Goal: Information Seeking & Learning: Learn about a topic

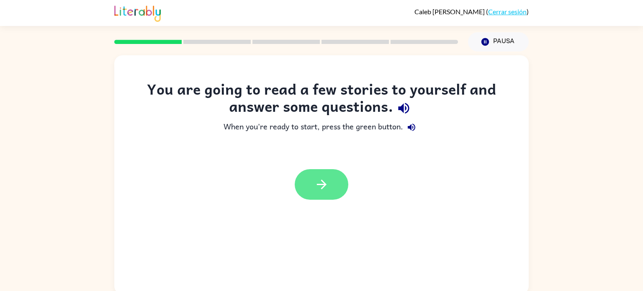
click at [315, 183] on icon "button" at bounding box center [322, 184] width 15 height 15
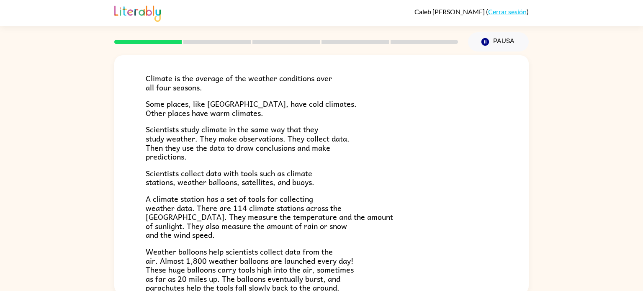
scroll to position [51, 0]
drag, startPoint x: 232, startPoint y: 129, endPoint x: 252, endPoint y: 127, distance: 19.8
click at [252, 127] on span "Scientists study climate in the same way that they study weather. They make obs…" at bounding box center [248, 141] width 204 height 39
click at [247, 127] on span "Scientists study climate in the same way that they study weather. They make obs…" at bounding box center [248, 141] width 204 height 39
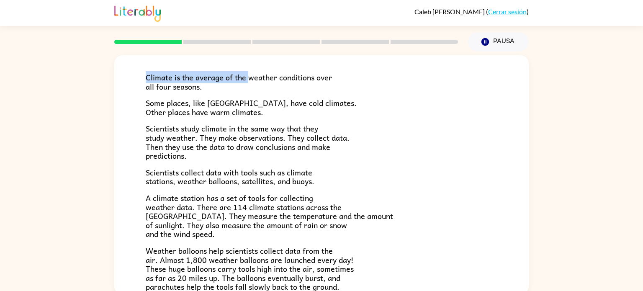
drag, startPoint x: 146, startPoint y: 77, endPoint x: 250, endPoint y: 81, distance: 104.0
click at [250, 81] on span "Climate is the average of the weather conditions over all four seasons." at bounding box center [239, 81] width 186 height 21
click at [321, 100] on p "Some places, like [GEOGRAPHIC_DATA], have cold climates. Other places have warm…" at bounding box center [322, 107] width 352 height 18
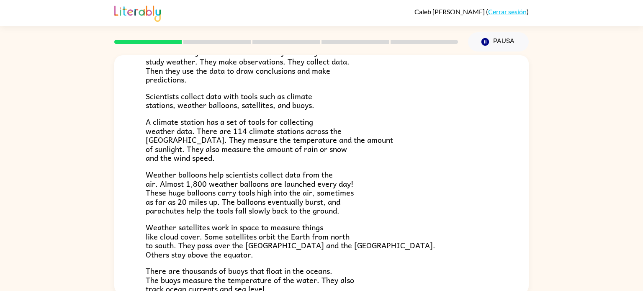
scroll to position [234, 0]
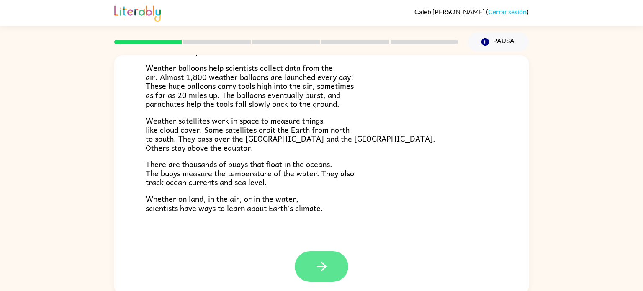
click at [333, 275] on button "button" at bounding box center [322, 266] width 54 height 31
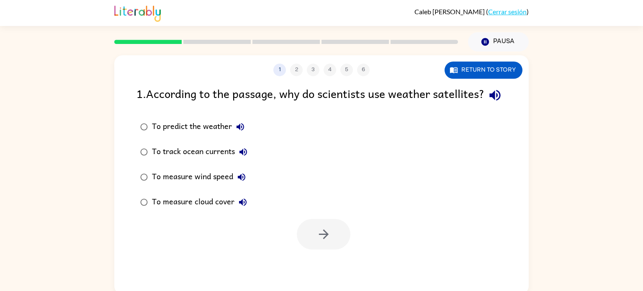
click at [222, 135] on div "To predict the weather" at bounding box center [200, 127] width 97 height 17
click at [322, 250] on button "button" at bounding box center [324, 234] width 54 height 31
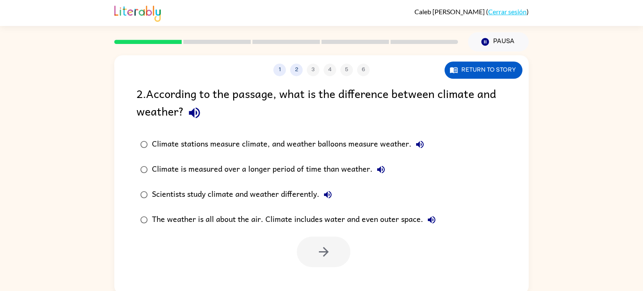
click at [231, 169] on div "Climate is measured over a longer period of time than weather." at bounding box center [271, 169] width 238 height 17
click at [331, 250] on button "button" at bounding box center [324, 252] width 54 height 31
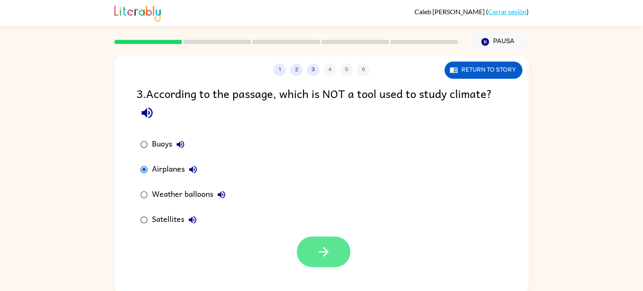
click at [303, 252] on button "button" at bounding box center [324, 252] width 54 height 31
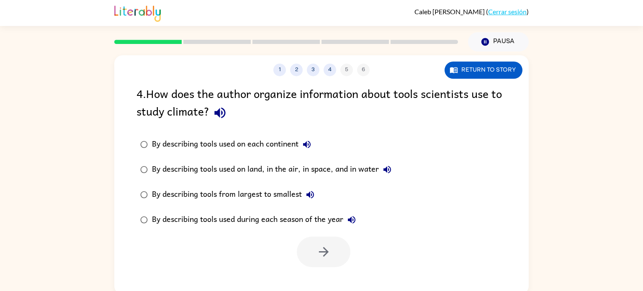
click at [221, 218] on div "By describing tools used during each season of the year" at bounding box center [256, 220] width 208 height 17
click at [328, 251] on icon "button" at bounding box center [324, 252] width 15 height 15
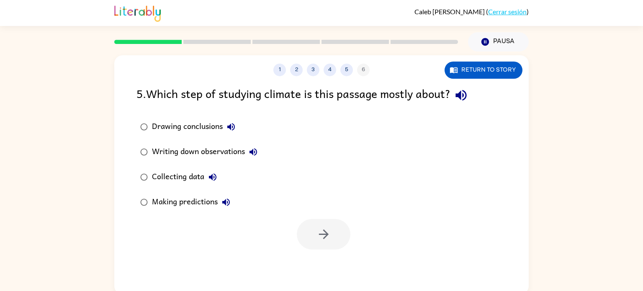
click at [169, 175] on div "Collecting data" at bounding box center [186, 177] width 69 height 17
click at [323, 231] on icon "button" at bounding box center [324, 234] width 15 height 15
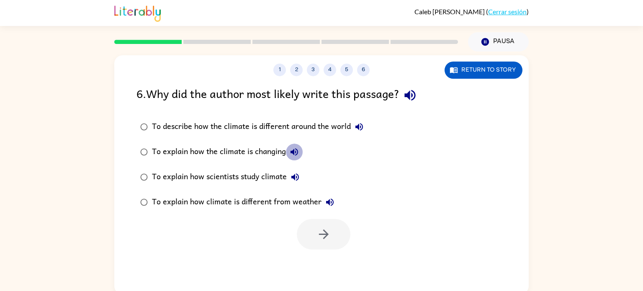
click at [292, 151] on icon "button" at bounding box center [294, 152] width 10 height 10
click at [291, 151] on icon "button" at bounding box center [294, 152] width 10 height 10
click at [245, 198] on div "To explain how climate is different from weather" at bounding box center [245, 202] width 186 height 17
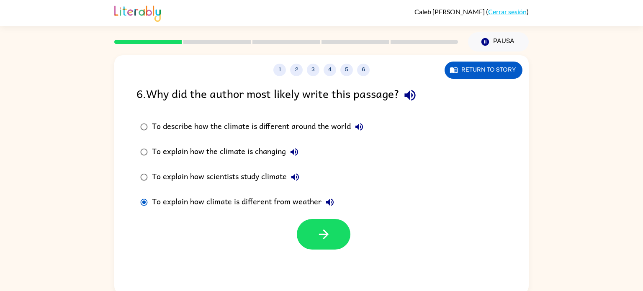
drag, startPoint x: 326, startPoint y: 227, endPoint x: 288, endPoint y: 198, distance: 48.2
click at [288, 198] on div "6 . Why did the author most likely write this passage? To describe how the clim…" at bounding box center [321, 167] width 415 height 165
drag, startPoint x: 314, startPoint y: 222, endPoint x: 275, endPoint y: 171, distance: 64.2
click at [275, 171] on div "6 . Why did the author most likely write this passage? To describe how the clim…" at bounding box center [321, 167] width 415 height 165
drag, startPoint x: 318, startPoint y: 235, endPoint x: 337, endPoint y: 185, distance: 53.7
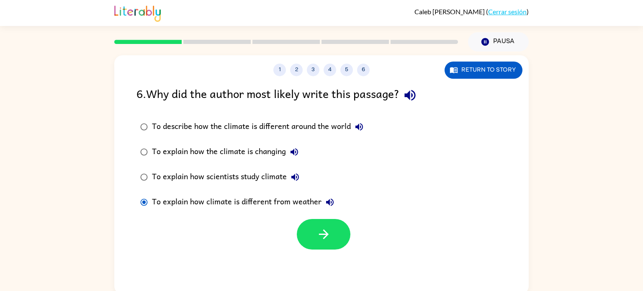
click at [337, 185] on div "6 . Why did the author most likely write this passage? To describe how the clim…" at bounding box center [321, 167] width 415 height 165
click at [337, 185] on label "To explain how scientists study climate" at bounding box center [252, 177] width 240 height 25
click at [303, 202] on div "To explain how climate is different from weather" at bounding box center [245, 202] width 186 height 17
drag, startPoint x: 328, startPoint y: 235, endPoint x: 502, endPoint y: 97, distance: 222.7
click at [502, 97] on div "6 . Why did the author most likely write this passage? To describe how the clim…" at bounding box center [321, 167] width 415 height 165
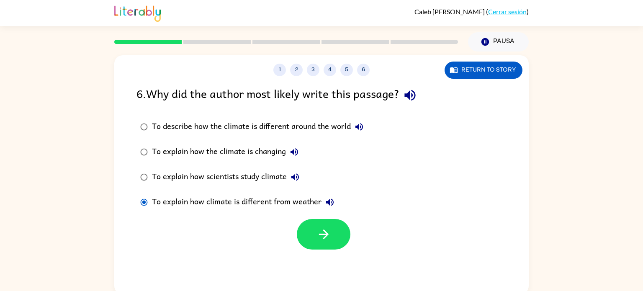
drag, startPoint x: 325, startPoint y: 234, endPoint x: 278, endPoint y: 175, distance: 75.2
click at [278, 175] on div "6 . Why did the author most likely write this passage? To describe how the clim…" at bounding box center [321, 167] width 415 height 165
drag, startPoint x: 328, startPoint y: 239, endPoint x: 307, endPoint y: 204, distance: 41.2
click at [307, 204] on div "6 . Why did the author most likely write this passage? To describe how the clim…" at bounding box center [321, 167] width 415 height 165
click at [325, 232] on icon "button" at bounding box center [324, 235] width 10 height 10
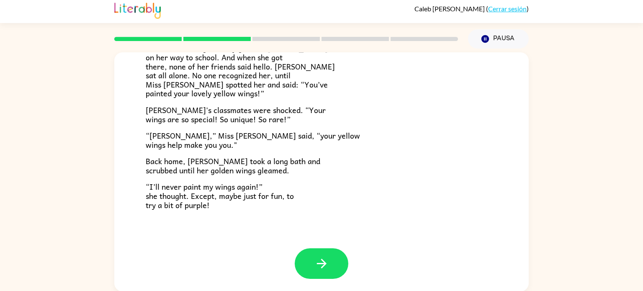
scroll to position [3, 0]
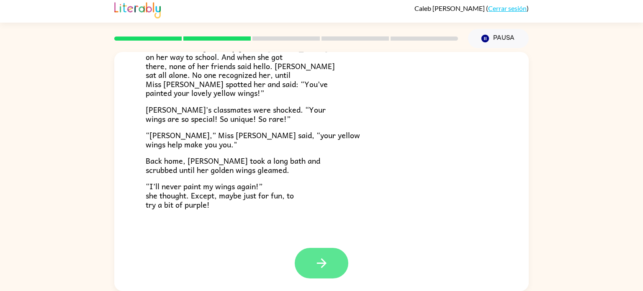
click at [304, 259] on button "button" at bounding box center [322, 263] width 54 height 31
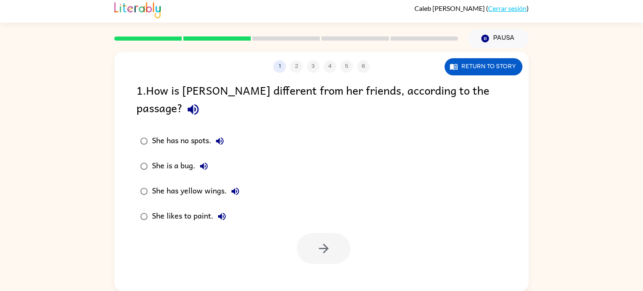
scroll to position [0, 0]
click at [201, 102] on icon "button" at bounding box center [193, 109] width 15 height 15
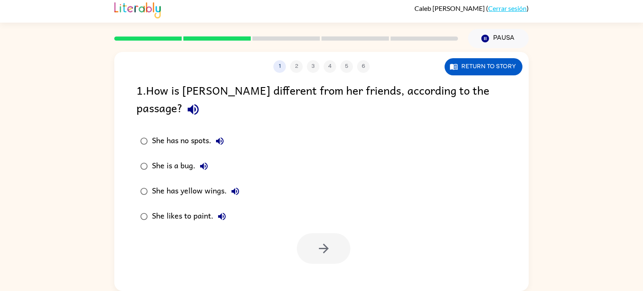
click at [201, 102] on icon "button" at bounding box center [193, 109] width 15 height 15
click at [217, 183] on div "She has yellow wings." at bounding box center [198, 191] width 92 height 17
click at [313, 233] on button "button" at bounding box center [324, 248] width 54 height 31
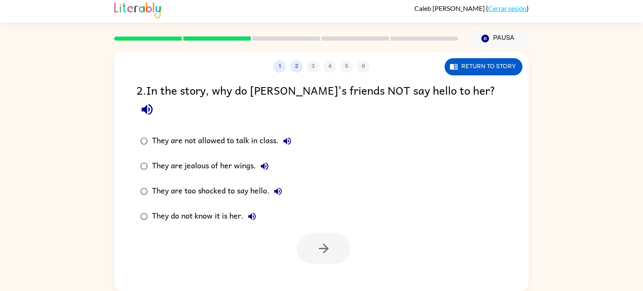
click at [217, 208] on div "They do not know it is her." at bounding box center [206, 216] width 108 height 17
click at [246, 208] on button "They do not know it is her." at bounding box center [252, 216] width 17 height 17
click at [252, 213] on icon "button" at bounding box center [252, 217] width 8 height 8
click at [256, 213] on icon "button" at bounding box center [252, 217] width 8 height 8
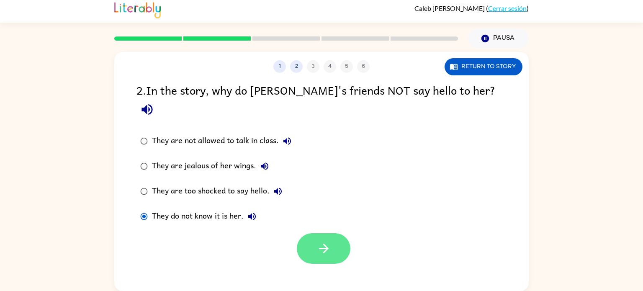
click at [321, 241] on icon "button" at bounding box center [324, 248] width 15 height 15
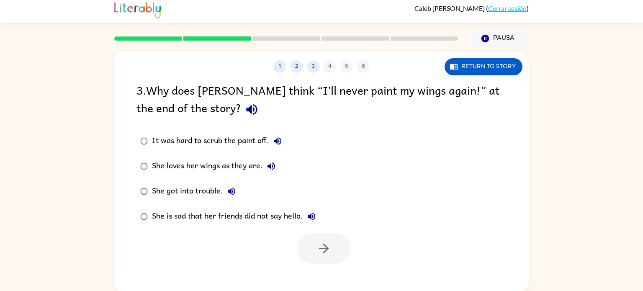
click at [169, 166] on div "She loves her wings as they are." at bounding box center [216, 166] width 128 height 17
click at [308, 238] on button "button" at bounding box center [324, 248] width 54 height 31
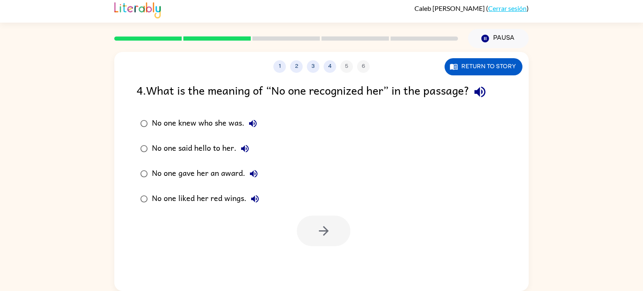
click at [194, 123] on div "No one knew who she was." at bounding box center [206, 123] width 109 height 17
click at [313, 237] on button "button" at bounding box center [324, 231] width 54 height 31
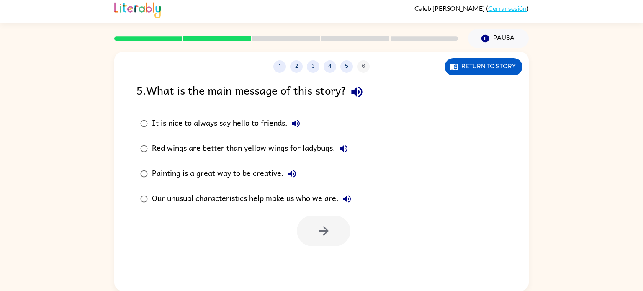
click at [252, 198] on div "Our unusual characteristics help make us who we are." at bounding box center [254, 199] width 204 height 17
click at [330, 228] on icon "button" at bounding box center [324, 231] width 15 height 15
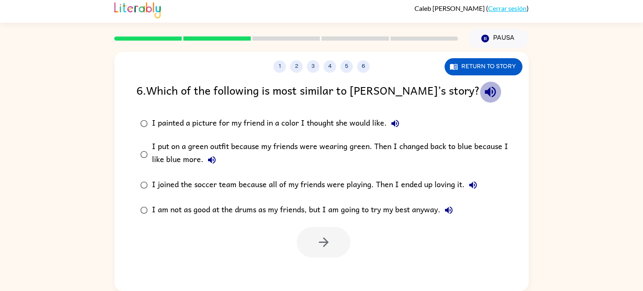
click at [483, 87] on icon "button" at bounding box center [490, 92] width 15 height 15
click at [400, 122] on icon "button" at bounding box center [395, 124] width 10 height 10
click at [212, 159] on icon "button" at bounding box center [212, 160] width 8 height 8
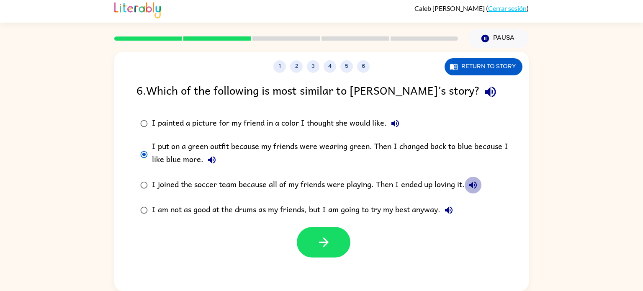
click at [472, 182] on icon "button" at bounding box center [473, 185] width 10 height 10
click at [450, 210] on icon "button" at bounding box center [449, 210] width 10 height 10
click at [311, 245] on button "button" at bounding box center [324, 242] width 54 height 31
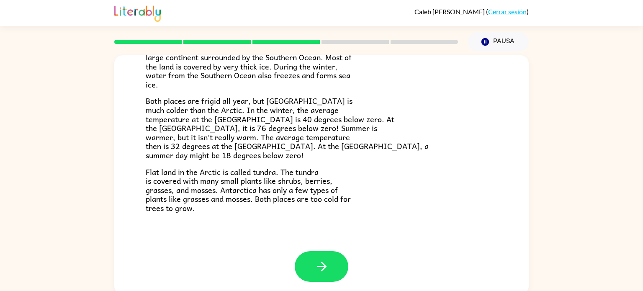
scroll to position [3, 0]
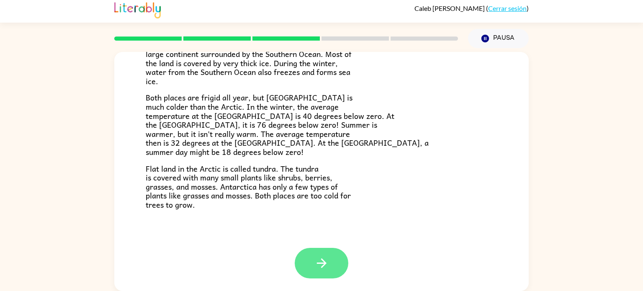
click at [321, 269] on icon "button" at bounding box center [322, 263] width 15 height 15
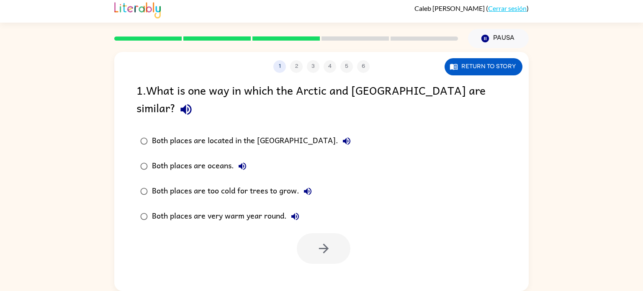
scroll to position [0, 0]
click at [194, 102] on icon "button" at bounding box center [186, 109] width 15 height 15
click at [342, 136] on icon "button" at bounding box center [347, 141] width 10 height 10
click at [236, 158] on button "Both places are oceans." at bounding box center [242, 166] width 17 height 17
click at [305, 186] on icon "button" at bounding box center [308, 191] width 10 height 10
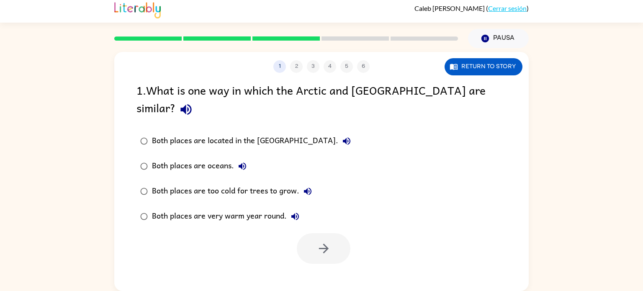
click at [296, 213] on icon "button" at bounding box center [296, 217] width 8 height 8
click at [220, 183] on div "Both places are too cold for trees to grow." at bounding box center [234, 191] width 164 height 17
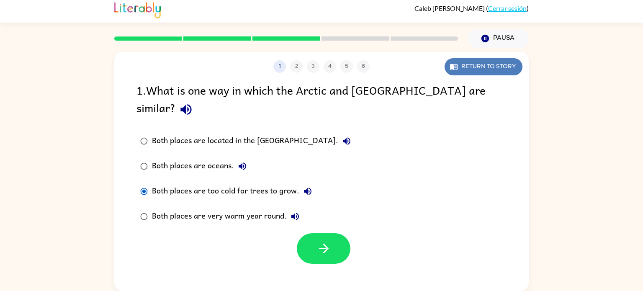
click at [484, 67] on button "Return to story" at bounding box center [484, 66] width 78 height 17
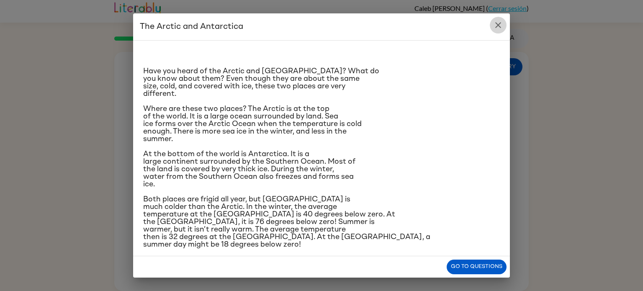
click at [502, 23] on icon "close" at bounding box center [498, 25] width 10 height 10
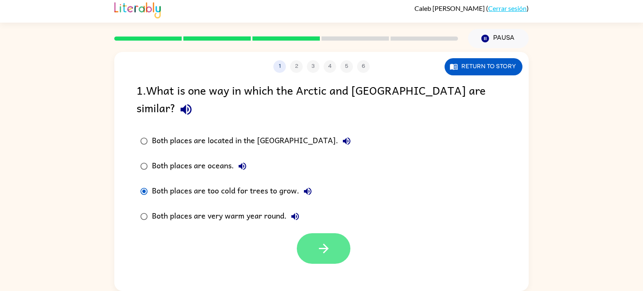
click at [317, 241] on icon "button" at bounding box center [324, 248] width 15 height 15
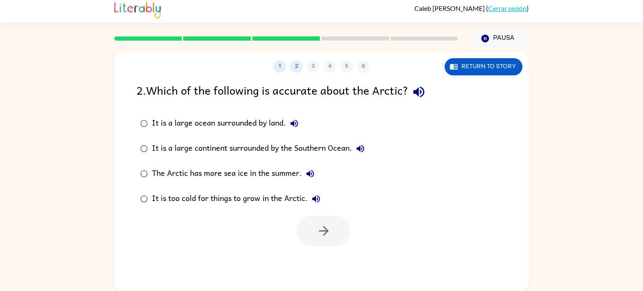
click at [426, 96] on icon "button" at bounding box center [419, 92] width 15 height 15
click at [293, 120] on icon "button" at bounding box center [294, 124] width 10 height 10
click at [359, 151] on icon "button" at bounding box center [361, 149] width 10 height 10
click at [310, 171] on icon "button" at bounding box center [311, 174] width 8 height 8
click at [323, 202] on button "It is too cold for things to grow in the Arctic." at bounding box center [316, 199] width 17 height 17
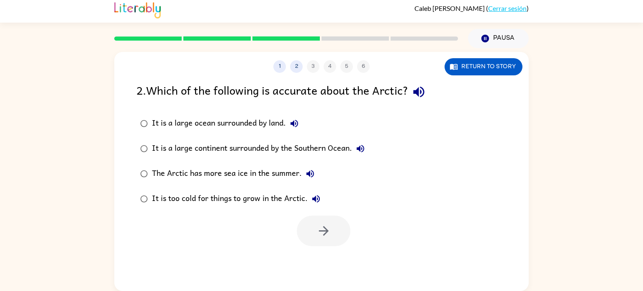
click at [363, 149] on icon "button" at bounding box center [361, 149] width 8 height 8
click at [294, 122] on icon "button" at bounding box center [295, 124] width 8 height 8
click at [311, 175] on icon "button" at bounding box center [310, 174] width 10 height 10
click at [323, 205] on div "It is too cold for things to grow in the Arctic." at bounding box center [238, 199] width 173 height 17
click at [319, 201] on icon "button" at bounding box center [317, 199] width 8 height 8
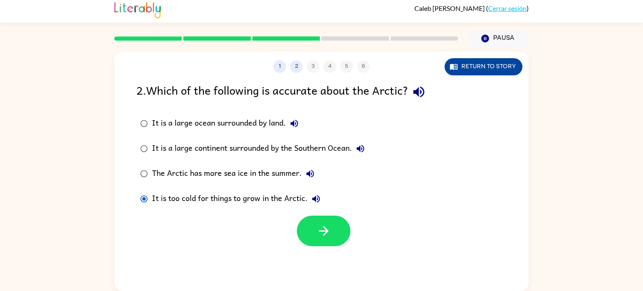
click at [473, 67] on button "Return to story" at bounding box center [484, 66] width 78 height 17
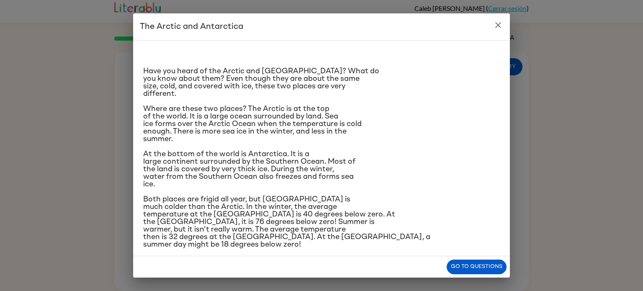
click at [500, 25] on icon "close" at bounding box center [498, 25] width 10 height 10
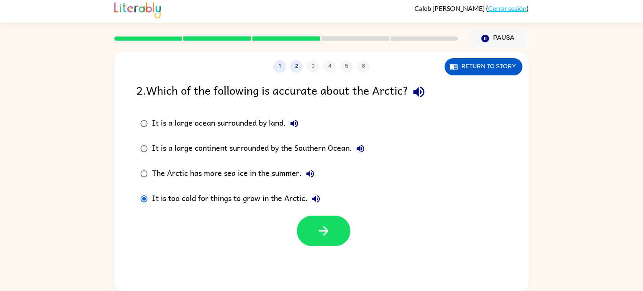
click at [159, 117] on div "It is a large ocean surrounded by land." at bounding box center [227, 123] width 151 height 17
click at [328, 236] on icon "button" at bounding box center [324, 231] width 15 height 15
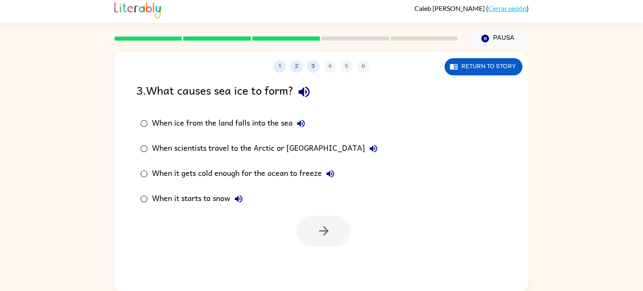
click at [294, 174] on div "When it gets cold enough for the ocean to freeze" at bounding box center [245, 173] width 187 height 17
click at [334, 236] on button "button" at bounding box center [324, 231] width 54 height 31
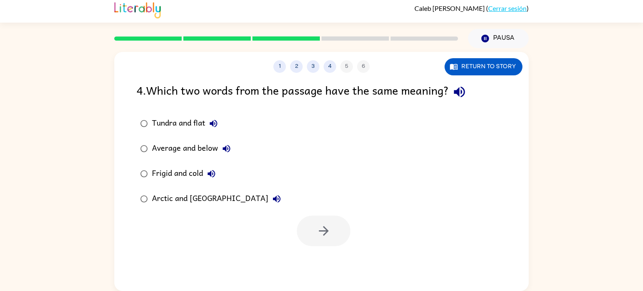
click at [161, 121] on div "Tundra and flat" at bounding box center [187, 123] width 70 height 17
click at [316, 249] on div "1 2 3 4 5 6 Return to story 4 . Which two words from the passage have the same …" at bounding box center [321, 171] width 415 height 239
click at [315, 249] on div "1 2 3 4 5 6 Return to story 4 . Which two words from the passage have the same …" at bounding box center [321, 171] width 415 height 239
click at [315, 238] on button "button" at bounding box center [324, 231] width 54 height 31
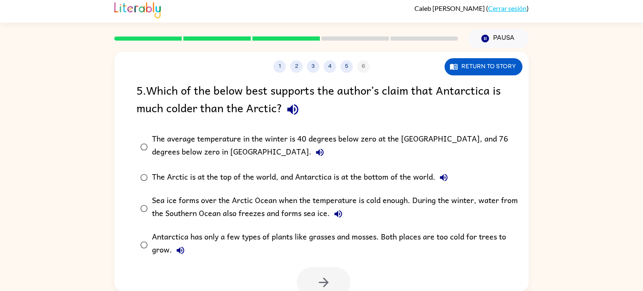
click at [401, 140] on div "The average temperature in the winter is 40 degrees below zero at the [GEOGRAPH…" at bounding box center [335, 147] width 366 height 28
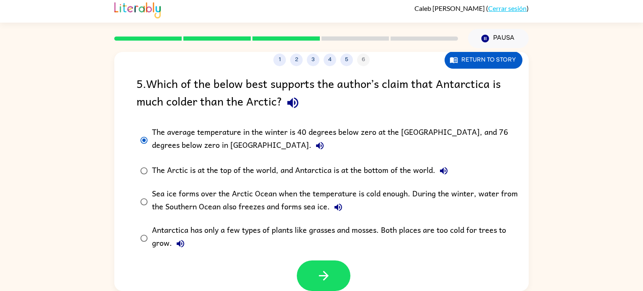
scroll to position [6, 0]
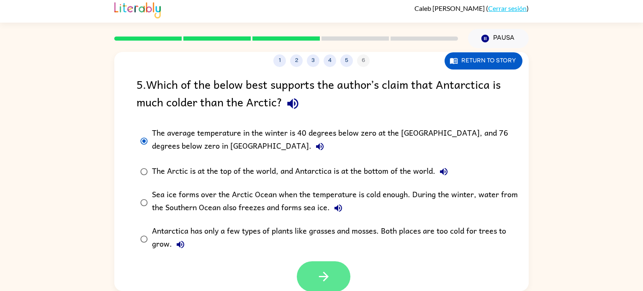
click at [336, 272] on button "button" at bounding box center [324, 276] width 54 height 31
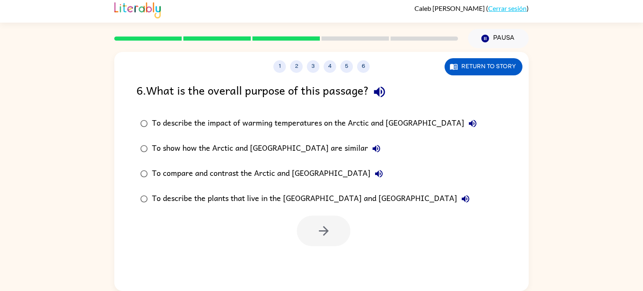
scroll to position [0, 0]
click at [274, 167] on div "To compare and contrast the Arctic and [GEOGRAPHIC_DATA]" at bounding box center [269, 173] width 235 height 17
click at [312, 225] on button "button" at bounding box center [324, 231] width 54 height 31
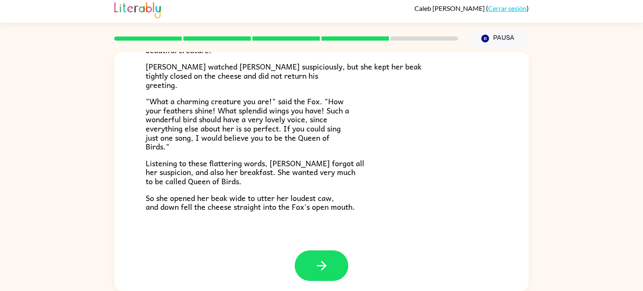
scroll to position [165, 0]
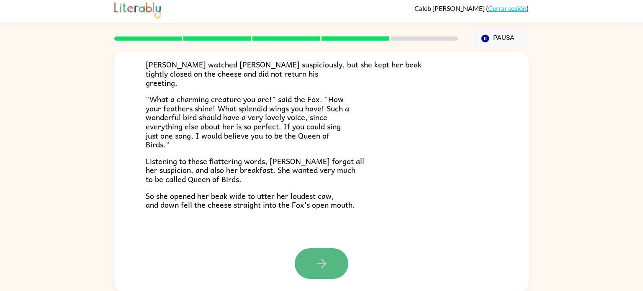
click at [315, 263] on icon "button" at bounding box center [322, 263] width 15 height 15
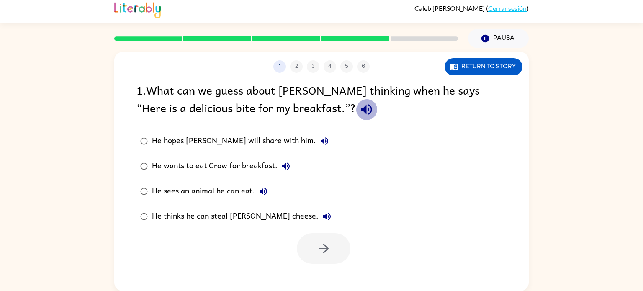
click at [361, 108] on icon "button" at bounding box center [366, 109] width 11 height 11
click at [238, 206] on label "He thinks he can steal [PERSON_NAME] cheese." at bounding box center [236, 216] width 208 height 25
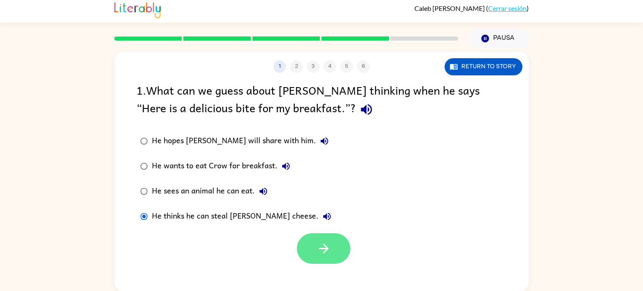
click at [333, 250] on button "button" at bounding box center [324, 248] width 54 height 31
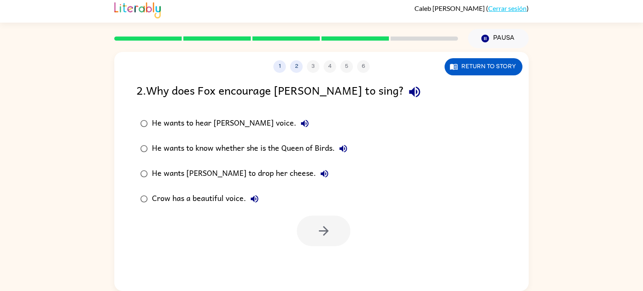
click at [234, 170] on div "He wants [PERSON_NAME] to drop her cheese." at bounding box center [242, 173] width 181 height 17
click at [327, 234] on icon "button" at bounding box center [324, 231] width 15 height 15
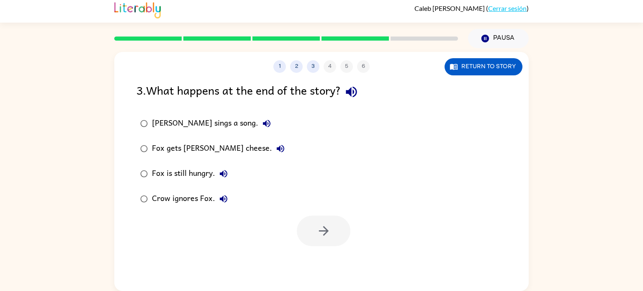
click at [198, 145] on div "Fox gets [PERSON_NAME] cheese." at bounding box center [220, 148] width 137 height 17
click at [317, 224] on icon "button" at bounding box center [324, 231] width 15 height 15
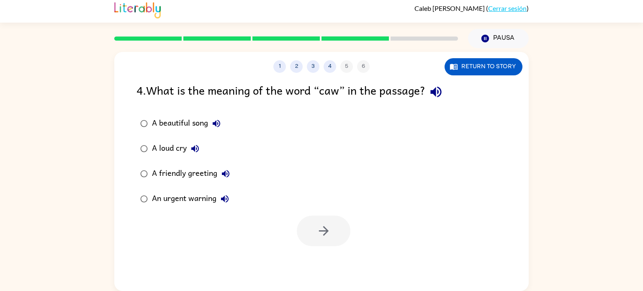
click at [167, 149] on div "A loud cry" at bounding box center [178, 148] width 52 height 17
click at [166, 128] on div "A beautiful song" at bounding box center [188, 123] width 73 height 17
click at [324, 235] on icon "button" at bounding box center [324, 231] width 15 height 15
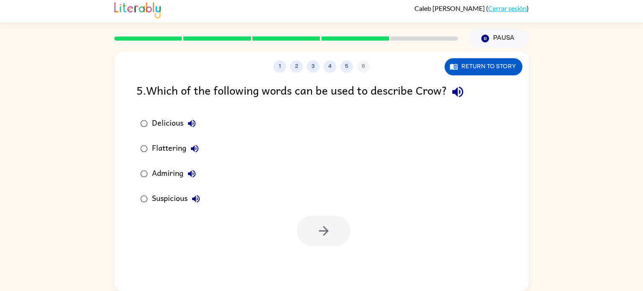
click at [176, 175] on div "Admiring" at bounding box center [176, 173] width 48 height 17
click at [331, 229] on button "button" at bounding box center [324, 231] width 54 height 31
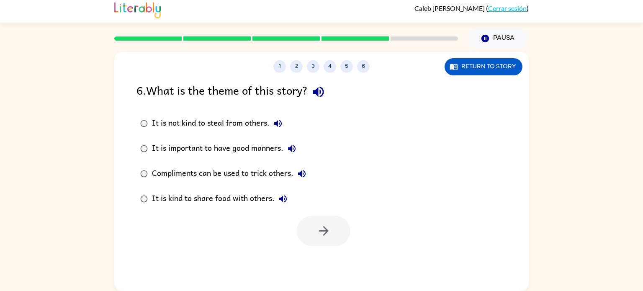
click at [241, 173] on div "Compliments can be used to trick others." at bounding box center [231, 173] width 158 height 17
click at [337, 233] on button "button" at bounding box center [324, 231] width 54 height 31
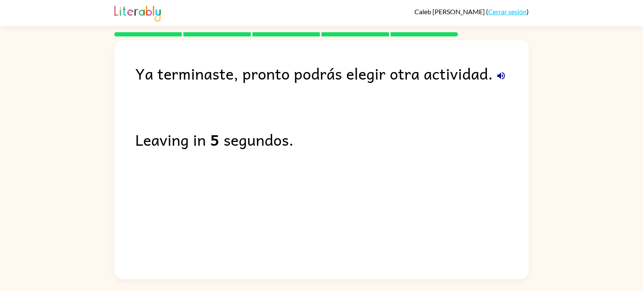
drag, startPoint x: 338, startPoint y: 231, endPoint x: 356, endPoint y: 244, distance: 21.3
